Goal: Check status: Check status

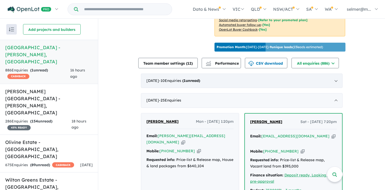
scroll to position [182, 0]
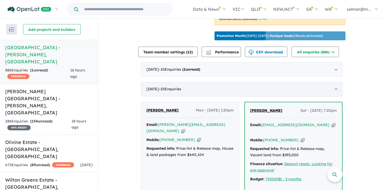
click at [334, 82] on div "[DATE] - 25 Enquir ies ( 0 unread)" at bounding box center [242, 89] width 202 height 15
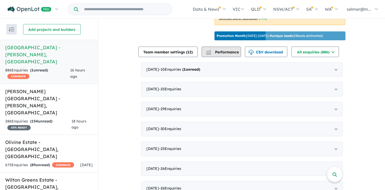
click at [222, 50] on span "Performance" at bounding box center [223, 52] width 32 height 5
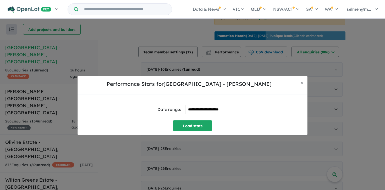
click at [206, 110] on input "**********" at bounding box center [207, 109] width 45 height 9
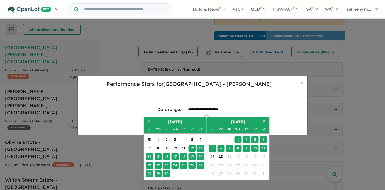
click at [148, 123] on button "Previous Month" at bounding box center [148, 122] width 8 height 8
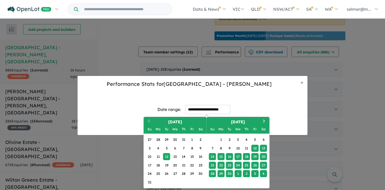
click at [148, 123] on button "Previous Month" at bounding box center [148, 122] width 8 height 8
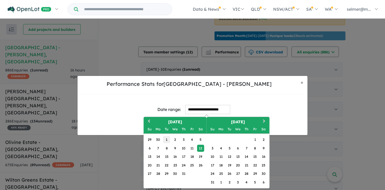
click at [165, 140] on div "1" at bounding box center [166, 139] width 7 height 7
click at [266, 122] on button "Next Month" at bounding box center [265, 122] width 8 height 8
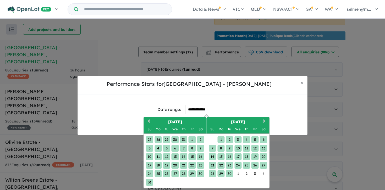
click at [229, 175] on div "30" at bounding box center [229, 173] width 7 height 7
type input "**********"
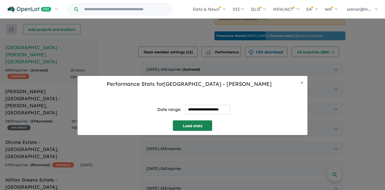
click at [197, 125] on button "Load stats" at bounding box center [192, 126] width 39 height 10
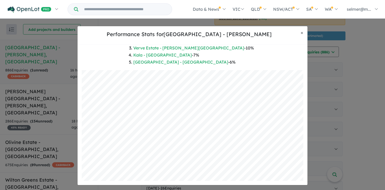
scroll to position [0, 0]
